Goal: Task Accomplishment & Management: Manage account settings

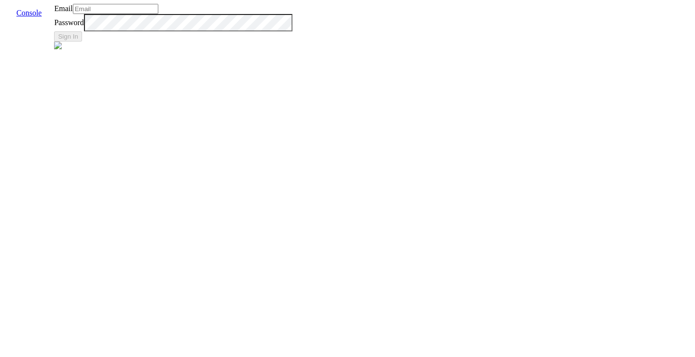
type input "[EMAIL_ADDRESS]"
click at [82, 42] on button "Sign In" at bounding box center [68, 36] width 28 height 10
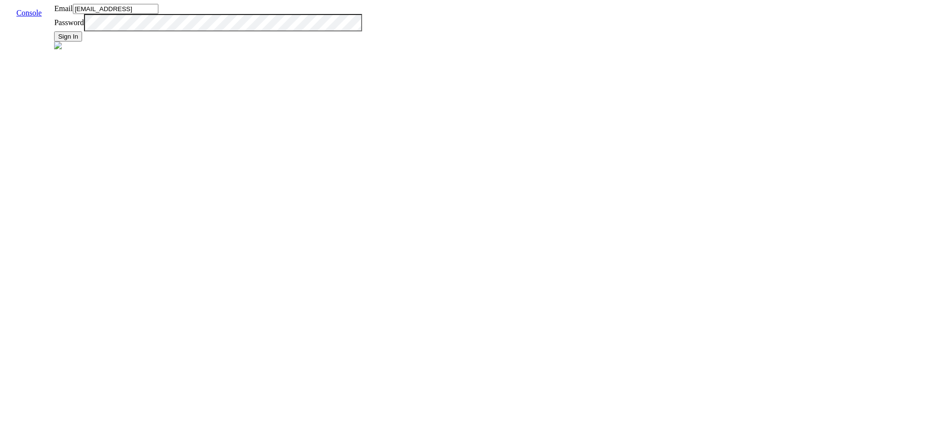
click at [82, 42] on button "Sign In" at bounding box center [68, 36] width 28 height 10
click at [158, 14] on input "[EMAIL_ADDRESS]" at bounding box center [115, 9] width 85 height 10
click at [82, 42] on button "Sign In" at bounding box center [68, 36] width 28 height 10
type input "[EMAIL_ADDRESS]"
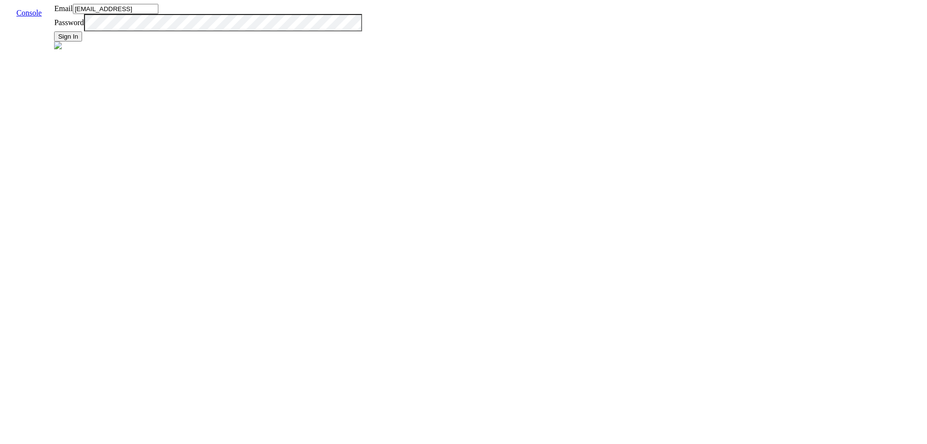
click at [82, 42] on button "Sign In" at bounding box center [68, 36] width 28 height 10
type input "admin@vernacular.ai"
click at [84, 27] on label "Password" at bounding box center [68, 22] width 29 height 8
click at [82, 42] on button "Sign In" at bounding box center [68, 36] width 28 height 10
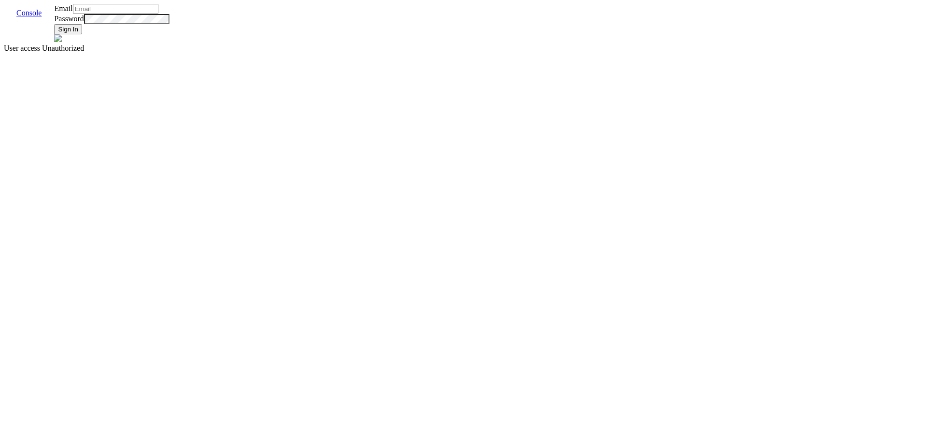
type input "admin@vernacular.ai"
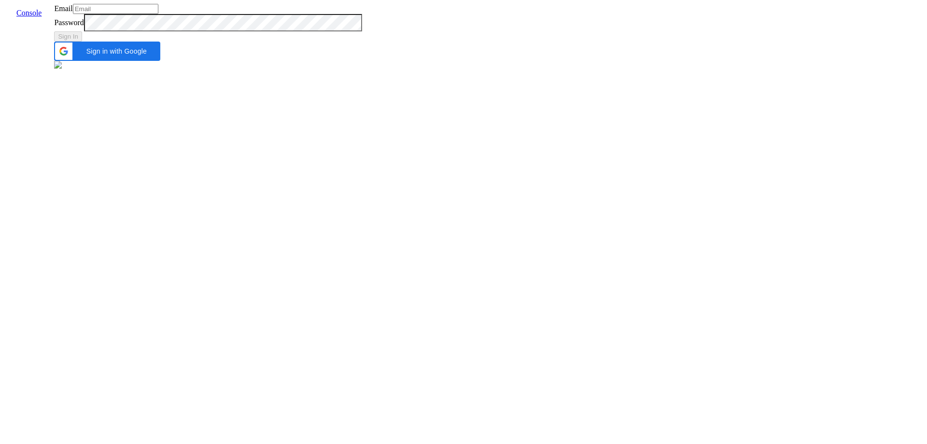
type input "[EMAIL_ADDRESS]"
click at [82, 42] on button "Sign In" at bounding box center [68, 36] width 28 height 10
type input "[EMAIL_ADDRESS]"
click at [158, 14] on input "[EMAIL_ADDRESS]" at bounding box center [115, 9] width 85 height 10
click at [84, 27] on label "Password" at bounding box center [68, 22] width 29 height 8
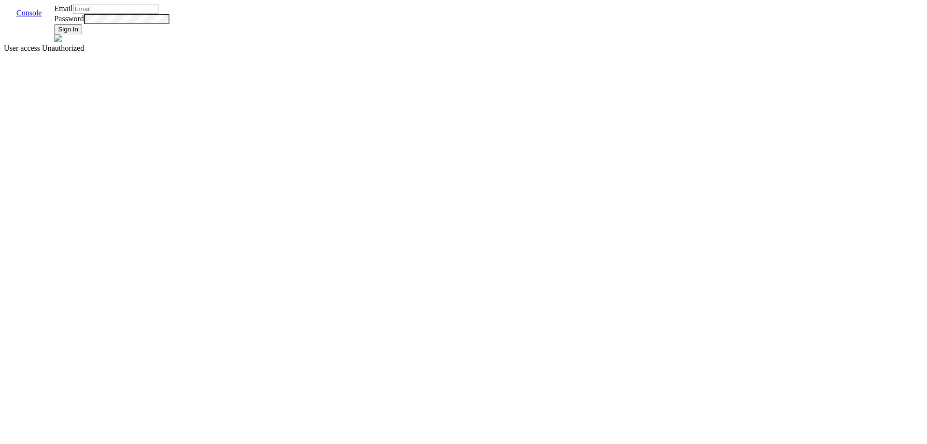
type input "[EMAIL_ADDRESS]"
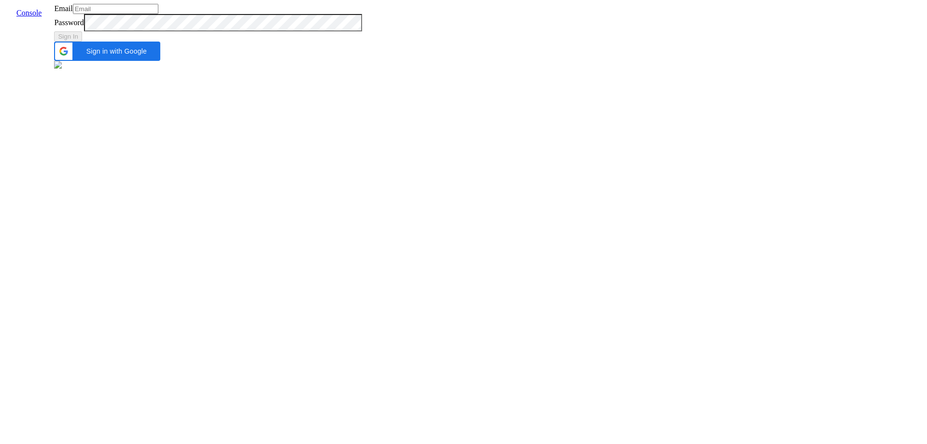
type input "[EMAIL_ADDRESS]"
click at [158, 14] on input "admin@vernacular.ai" at bounding box center [115, 9] width 85 height 10
click at [362, 61] on div "Sign in with Google Sign in with Google. Opens in new tab" at bounding box center [208, 51] width 308 height 19
click at [158, 14] on input "admin@vernacular.ai" at bounding box center [115, 9] width 85 height 10
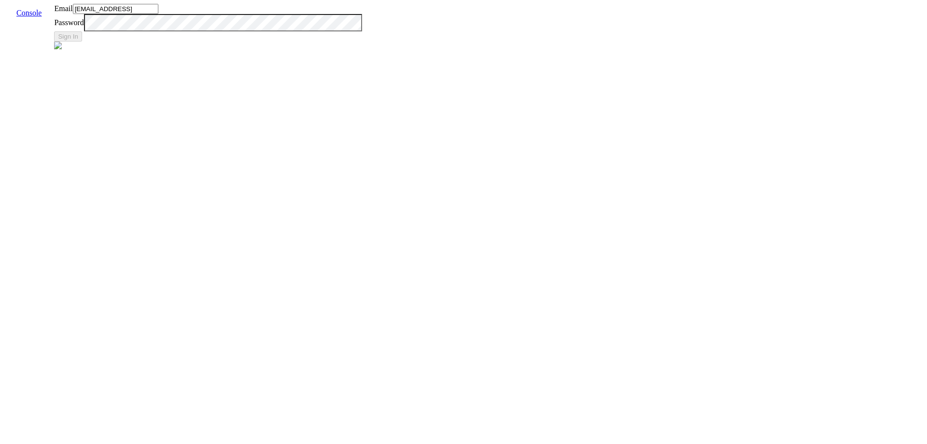
click at [158, 14] on input "admin@vernacular.ai" at bounding box center [115, 9] width 85 height 10
click at [82, 42] on button "Sign In" at bounding box center [68, 36] width 28 height 10
click at [362, 51] on div "Email admin@vernacular.ai Password Sign In" at bounding box center [208, 27] width 308 height 47
click at [62, 49] on img at bounding box center [58, 46] width 8 height 8
type input "[EMAIL_ADDRESS]"
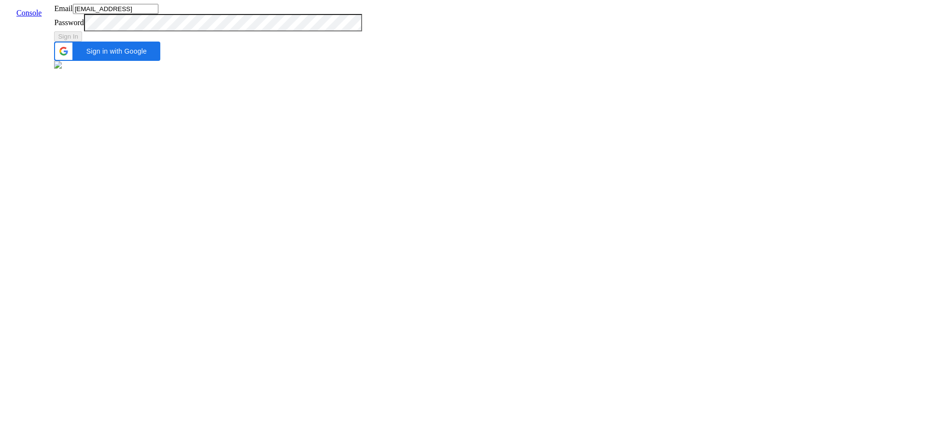
click at [158, 14] on input "[EMAIL_ADDRESS]" at bounding box center [115, 9] width 85 height 10
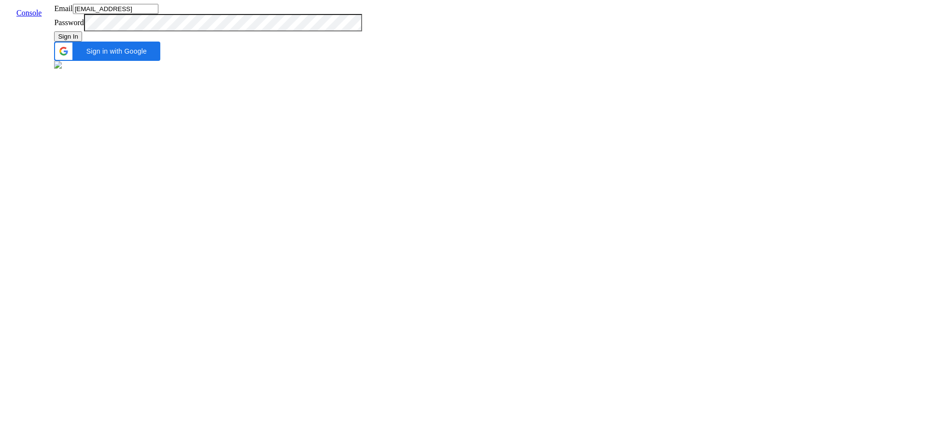
click at [158, 14] on input "[EMAIL_ADDRESS]" at bounding box center [115, 9] width 85 height 10
click at [155, 55] on span "Sign in with Google" at bounding box center [116, 51] width 76 height 8
type input "[EMAIL_ADDRESS]"
click at [82, 42] on button "Sign In" at bounding box center [68, 36] width 28 height 10
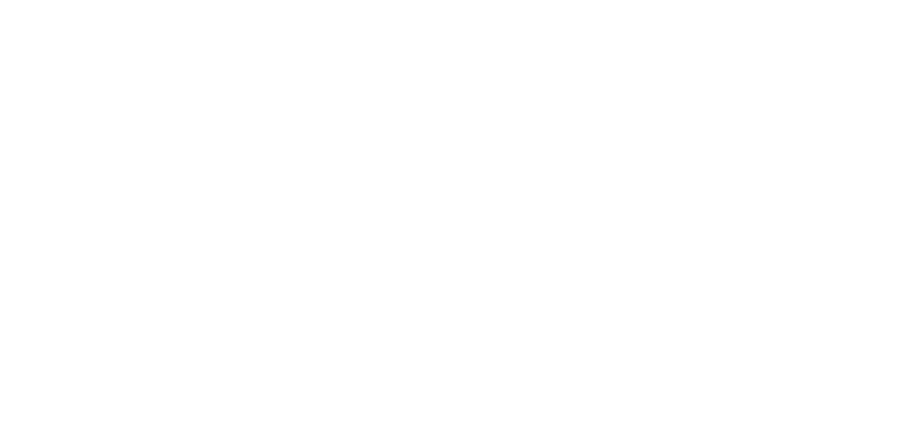
click at [432, 4] on div at bounding box center [460, 4] width 912 height 0
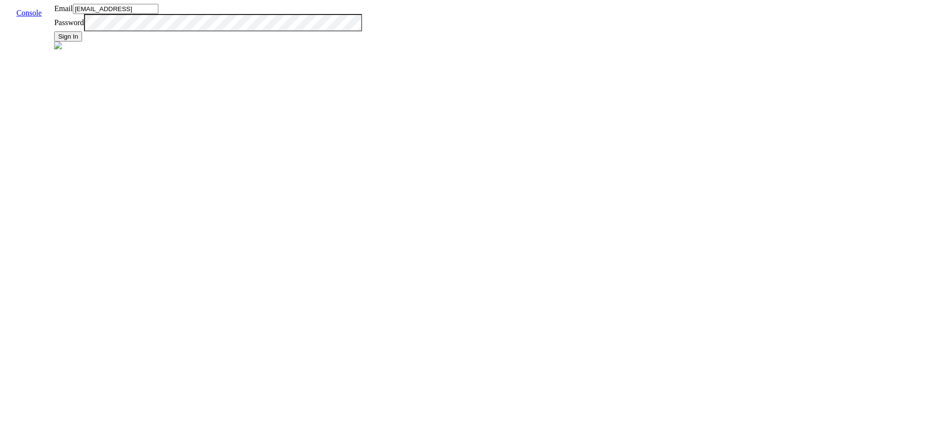
click at [158, 14] on input "admin@vernacular.ai" at bounding box center [115, 9] width 85 height 10
click at [82, 42] on button "Sign In" at bounding box center [68, 36] width 28 height 10
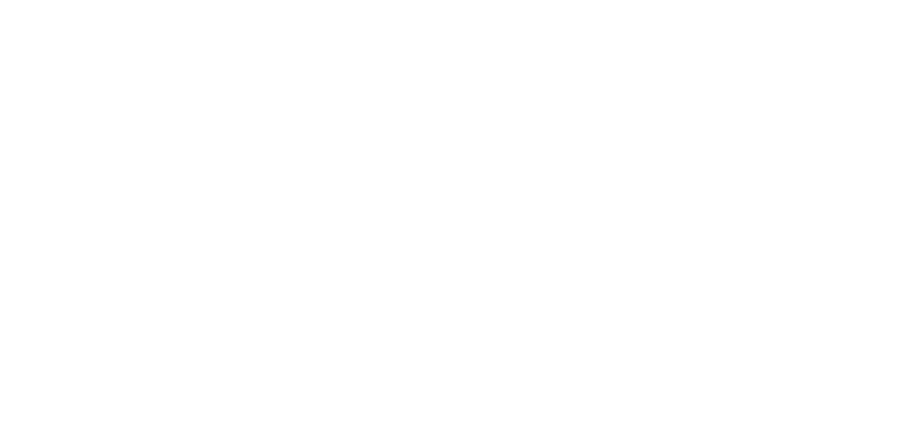
click at [635, 4] on body at bounding box center [460, 4] width 912 height 0
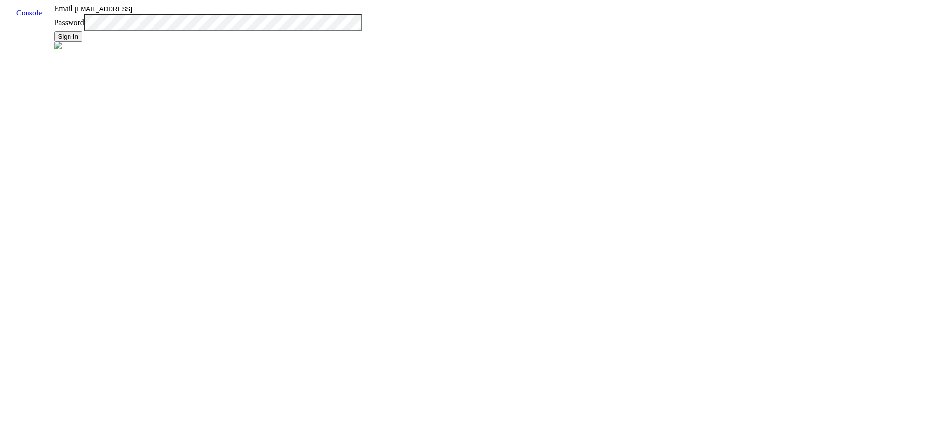
click at [158, 14] on input "admin@vernacular.ai" at bounding box center [115, 9] width 85 height 10
type input "[EMAIL_ADDRESS]"
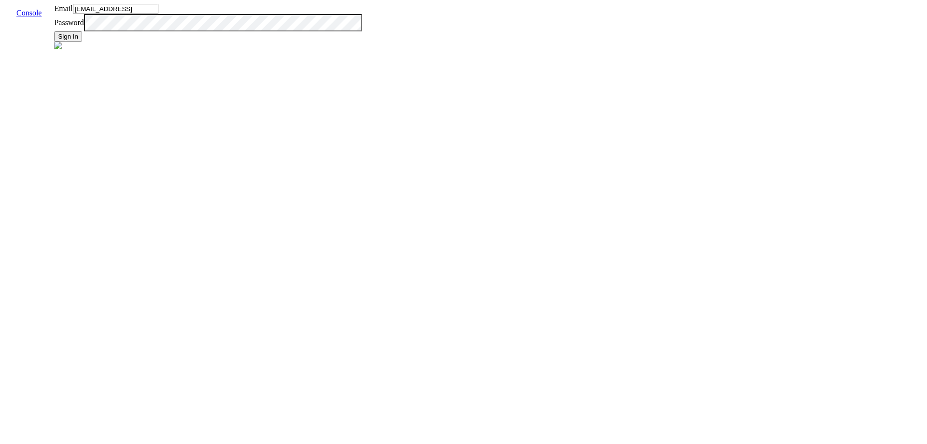
click at [82, 42] on button "Sign In" at bounding box center [68, 36] width 28 height 10
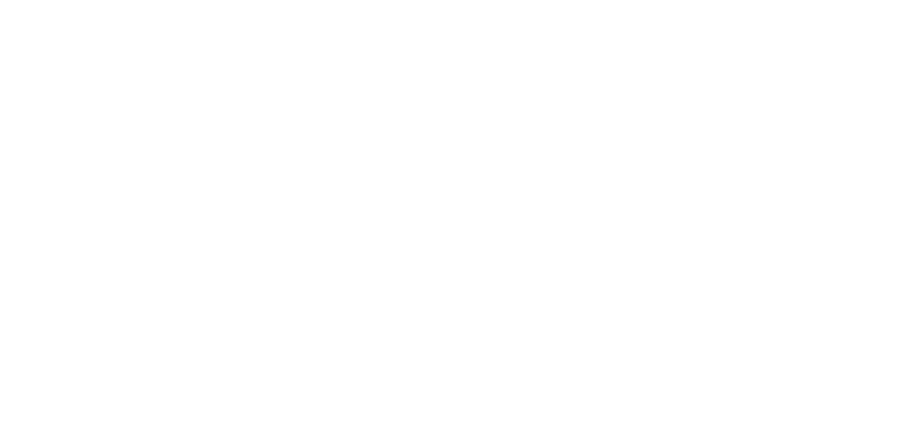
click at [702, 4] on html at bounding box center [460, 2] width 920 height 4
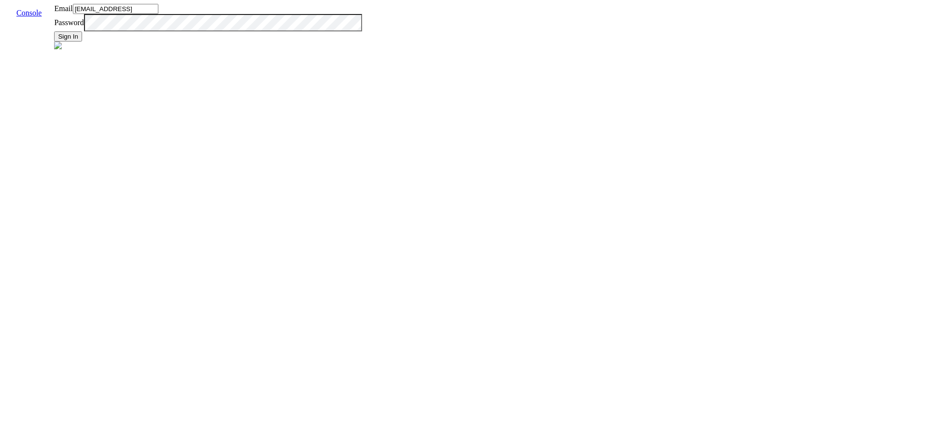
click at [362, 42] on div "Sign In" at bounding box center [208, 36] width 308 height 10
click at [82, 42] on button "Sign In" at bounding box center [68, 36] width 28 height 10
click at [158, 14] on input "[EMAIL_ADDRESS]" at bounding box center [115, 9] width 85 height 10
type input "gauri.rustogi@skit.ai"
click at [82, 42] on button "Sign In" at bounding box center [68, 36] width 28 height 10
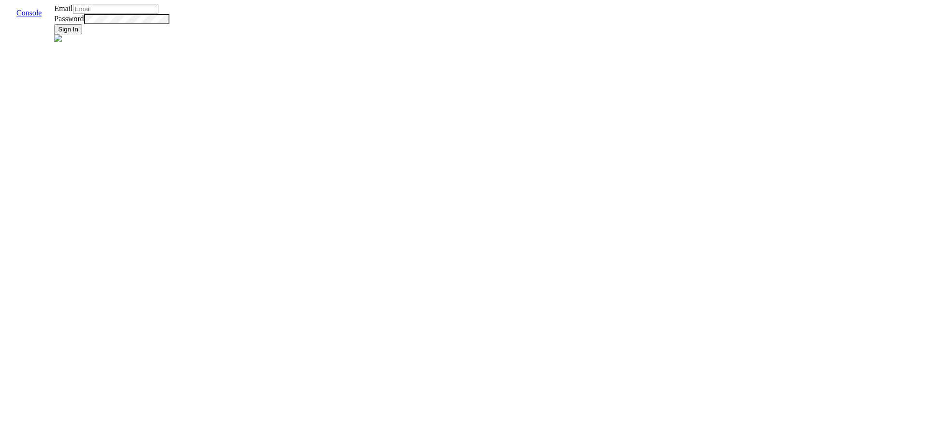
type input "[EMAIL_ADDRESS]"
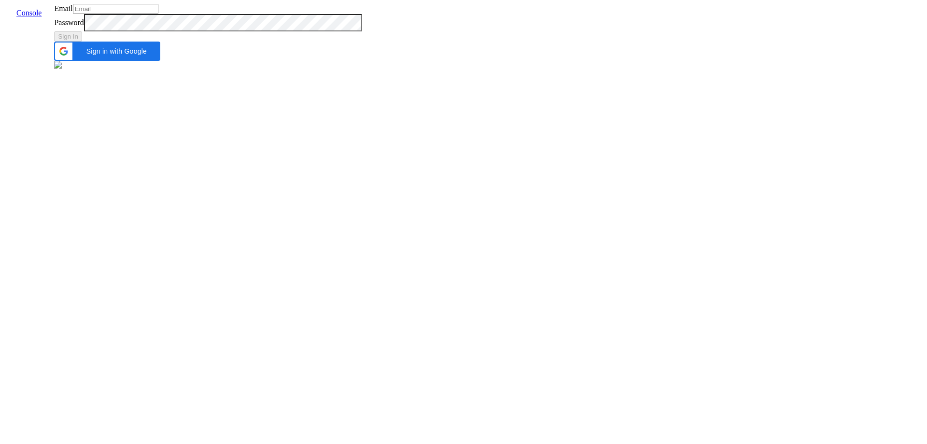
type input "[EMAIL_ADDRESS]"
click at [82, 42] on button "Sign In" at bounding box center [68, 36] width 28 height 10
click at [158, 14] on input "[EMAIL_ADDRESS]" at bounding box center [115, 9] width 85 height 10
type input "[EMAIL_ADDRESS]"
click at [82, 42] on button "Sign In" at bounding box center [68, 36] width 28 height 10
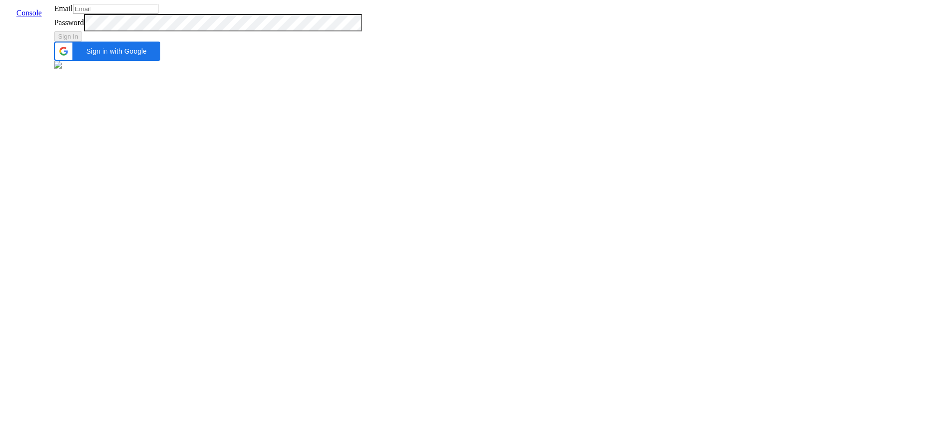
type input "[EMAIL_ADDRESS]"
click at [82, 42] on button "Sign In" at bounding box center [68, 36] width 28 height 10
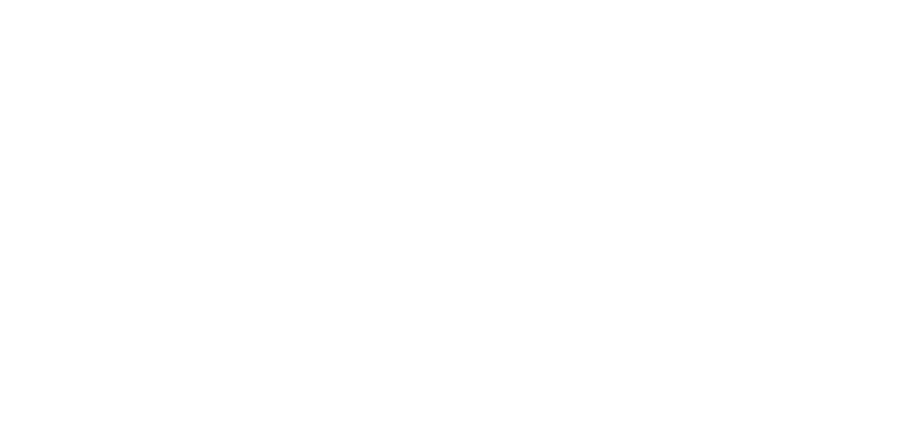
click at [198, 4] on body at bounding box center [460, 4] width 912 height 0
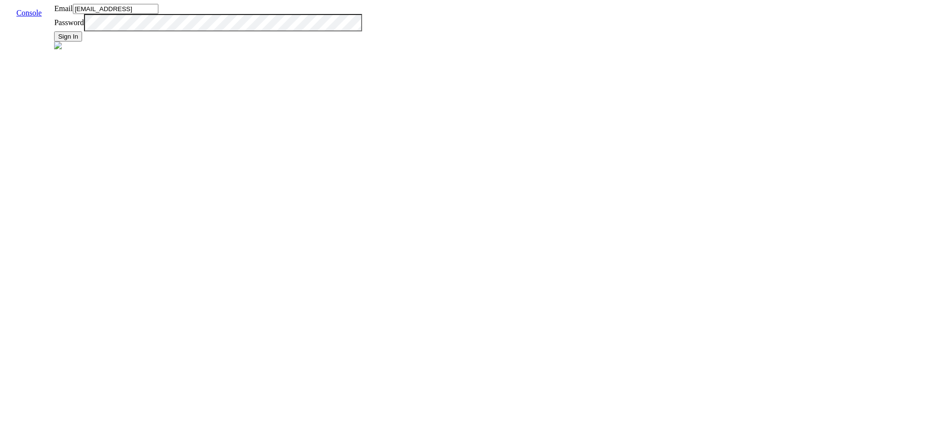
click at [82, 42] on button "Sign In" at bounding box center [68, 36] width 28 height 10
click at [158, 14] on input "[EMAIL_ADDRESS]" at bounding box center [115, 9] width 85 height 10
type input "[EMAIL_ADDRESS][PERSON_NAME]"
click at [82, 42] on button "Sign In" at bounding box center [68, 36] width 28 height 10
click at [72, 13] on label "Email" at bounding box center [63, 8] width 18 height 8
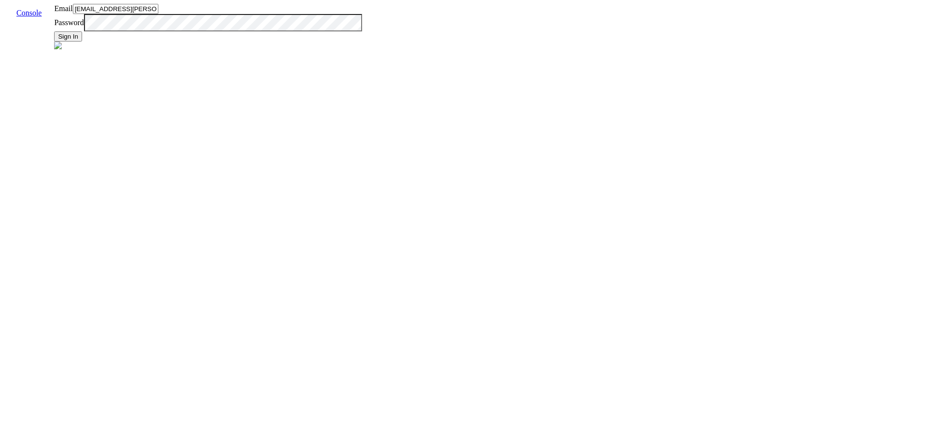
click at [158, 14] on input "gauri.rustogi@skit.ai" at bounding box center [115, 9] width 85 height 10
type input "aslc@skit.ai"
click at [82, 42] on button "Sign In" at bounding box center [68, 36] width 28 height 10
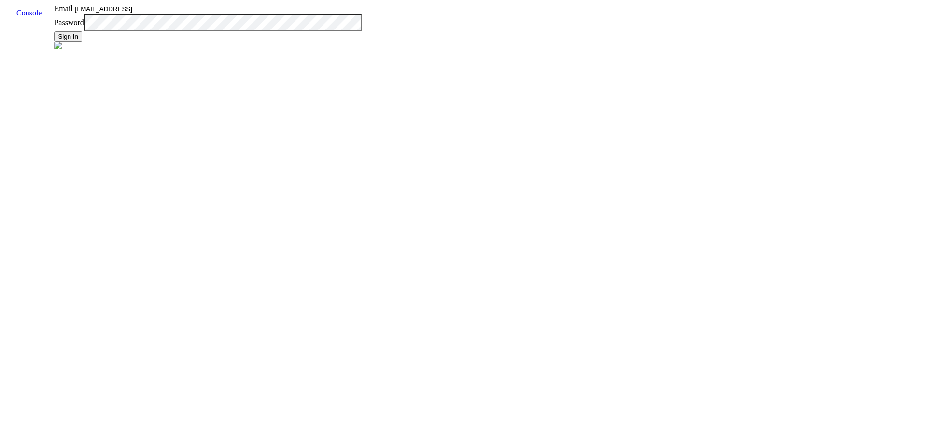
click at [158, 14] on input "aslc@skit.ai" at bounding box center [115, 9] width 85 height 10
click at [82, 42] on button "Sign In" at bounding box center [68, 36] width 28 height 10
click at [158, 14] on input "aslc@skit.ai" at bounding box center [115, 9] width 85 height 10
type input "[PERSON_NAME][EMAIL_ADDRESS][PERSON_NAME]"
click at [82, 42] on button "Sign In" at bounding box center [68, 36] width 28 height 10
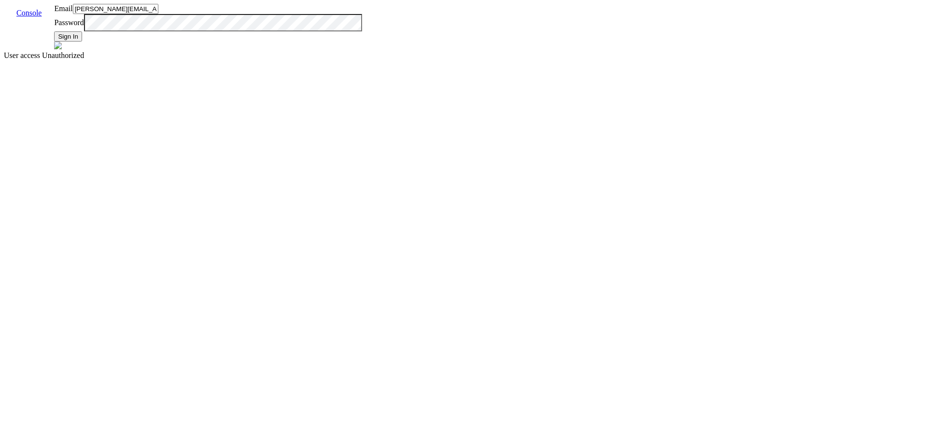
click at [158, 14] on input "sakshit.bhan@skit.ai" at bounding box center [115, 9] width 85 height 10
type input "[EMAIL_ADDRESS]"
click at [82, 42] on button "Sign In" at bounding box center [68, 36] width 28 height 10
click at [158, 14] on input "admin@vernacular.ai" at bounding box center [115, 9] width 85 height 10
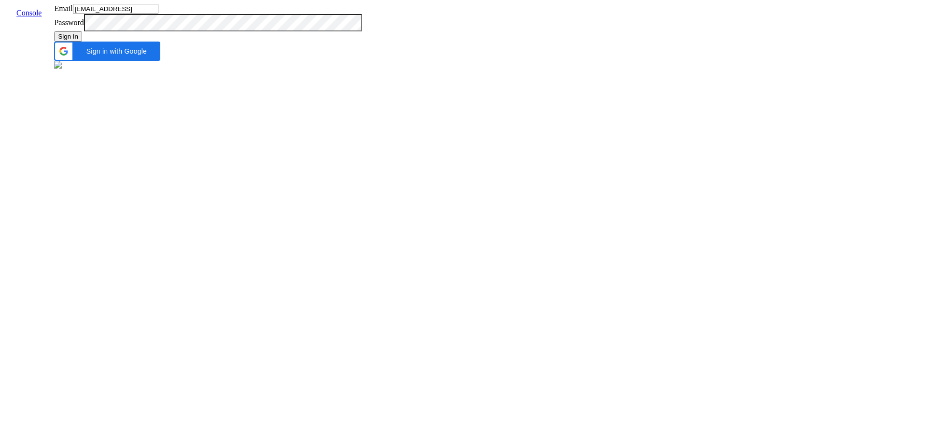
type input "aslc@skit.ai"
click at [82, 42] on button "Sign In" at bounding box center [68, 36] width 28 height 10
type input "[PERSON_NAME][EMAIL_ADDRESS][DOMAIN_NAME]"
click at [82, 42] on button "Sign In" at bounding box center [68, 36] width 28 height 10
click at [158, 14] on input "[PERSON_NAME][EMAIL_ADDRESS][DOMAIN_NAME]" at bounding box center [115, 9] width 85 height 10
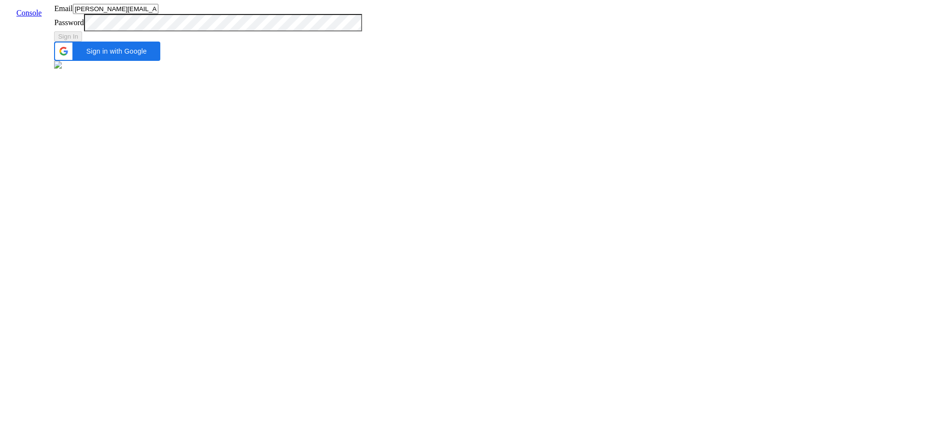
click at [84, 27] on label "Password" at bounding box center [68, 22] width 29 height 8
click at [158, 14] on input "[PERSON_NAME][EMAIL_ADDRESS][DOMAIN_NAME]" at bounding box center [115, 9] width 85 height 10
type input "[PERSON_NAME][EMAIL_ADDRESS]"
click at [82, 42] on button "Sign In" at bounding box center [68, 36] width 28 height 10
type input "[PERSON_NAME][EMAIL_ADDRESS]"
